Goal: Find specific page/section: Find specific page/section

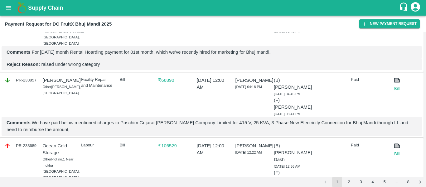
scroll to position [701, 0]
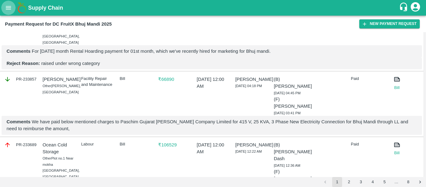
click at [11, 9] on icon "open drawer" at bounding box center [8, 7] width 5 height 3
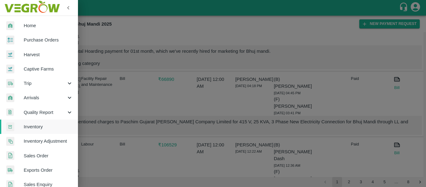
click at [151, 106] on div at bounding box center [213, 93] width 426 height 187
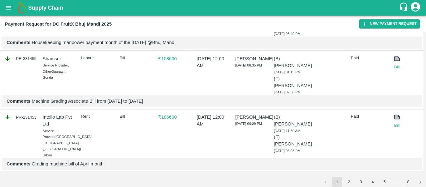
scroll to position [1456, 0]
click at [348, 178] on button "2" at bounding box center [349, 182] width 10 height 10
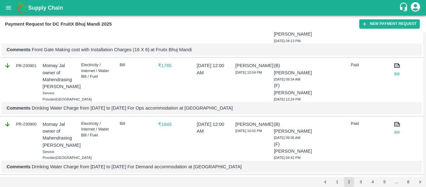
scroll to position [184, 0]
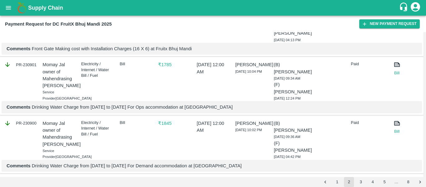
click at [185, 110] on p "Comments Drinking Water Charge from [DATE] to [DATE] For Ops accommodation at […" at bounding box center [212, 106] width 410 height 7
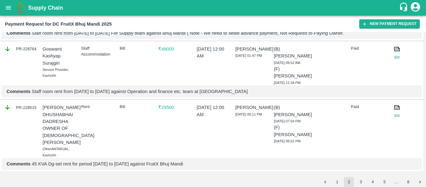
scroll to position [1490, 0]
click at [360, 182] on button "3" at bounding box center [361, 182] width 10 height 10
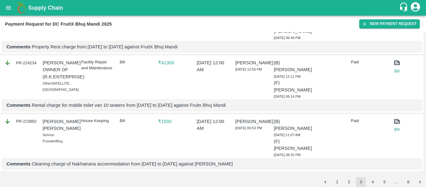
scroll to position [1475, 0]
click at [373, 183] on button "4" at bounding box center [372, 182] width 10 height 10
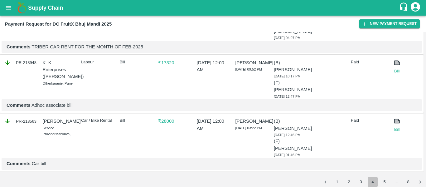
scroll to position [1509, 0]
click at [383, 180] on button "5" at bounding box center [384, 182] width 10 height 10
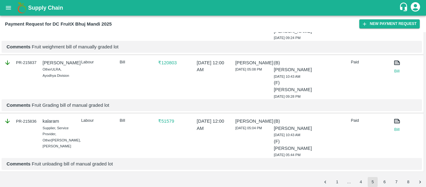
scroll to position [1545, 0]
click at [384, 179] on button "6" at bounding box center [384, 182] width 10 height 10
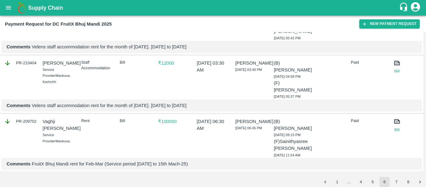
scroll to position [1733, 0]
